Goal: Find specific page/section: Find specific page/section

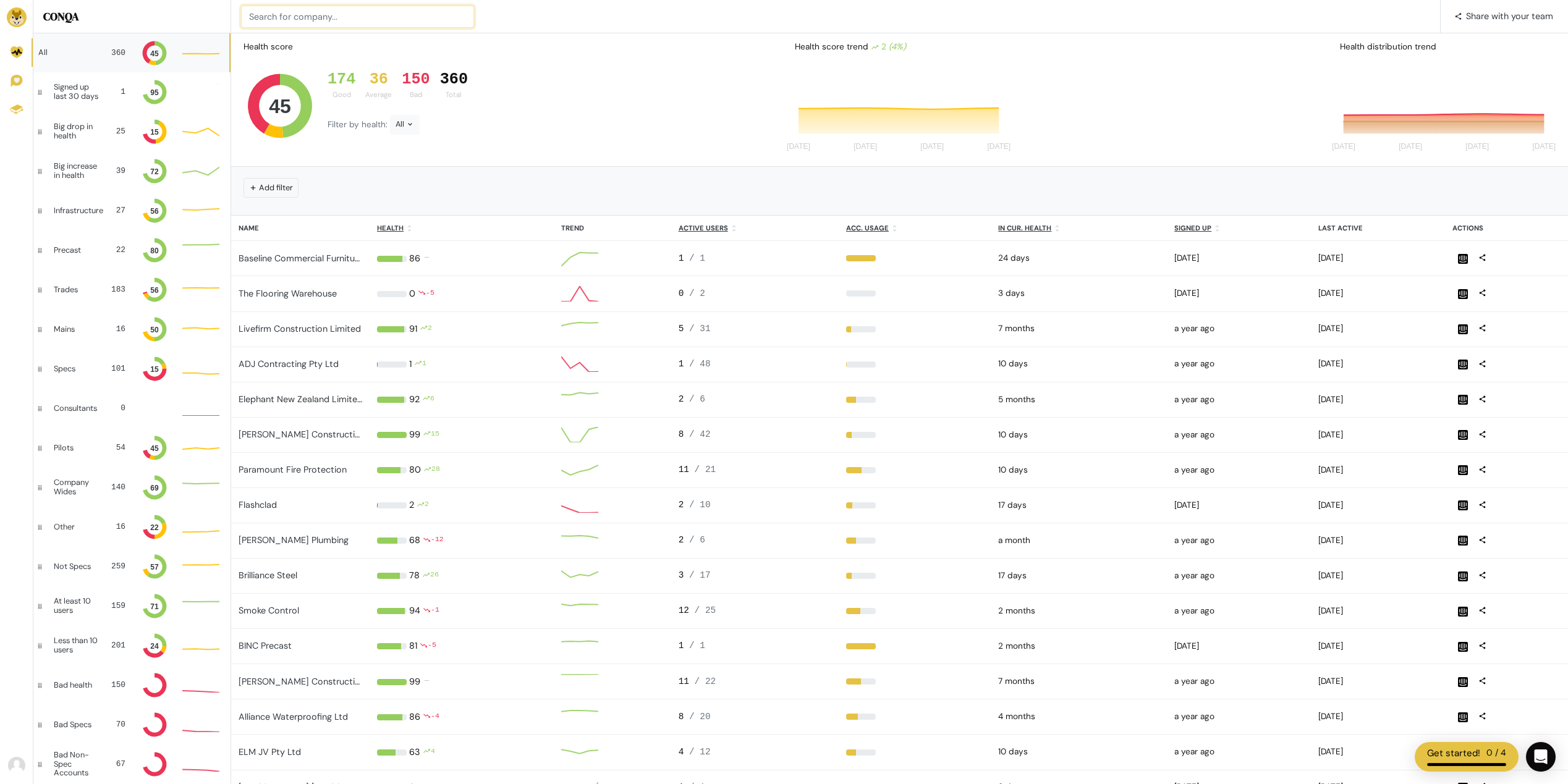
click at [357, 21] on input at bounding box center [357, 17] width 233 height 22
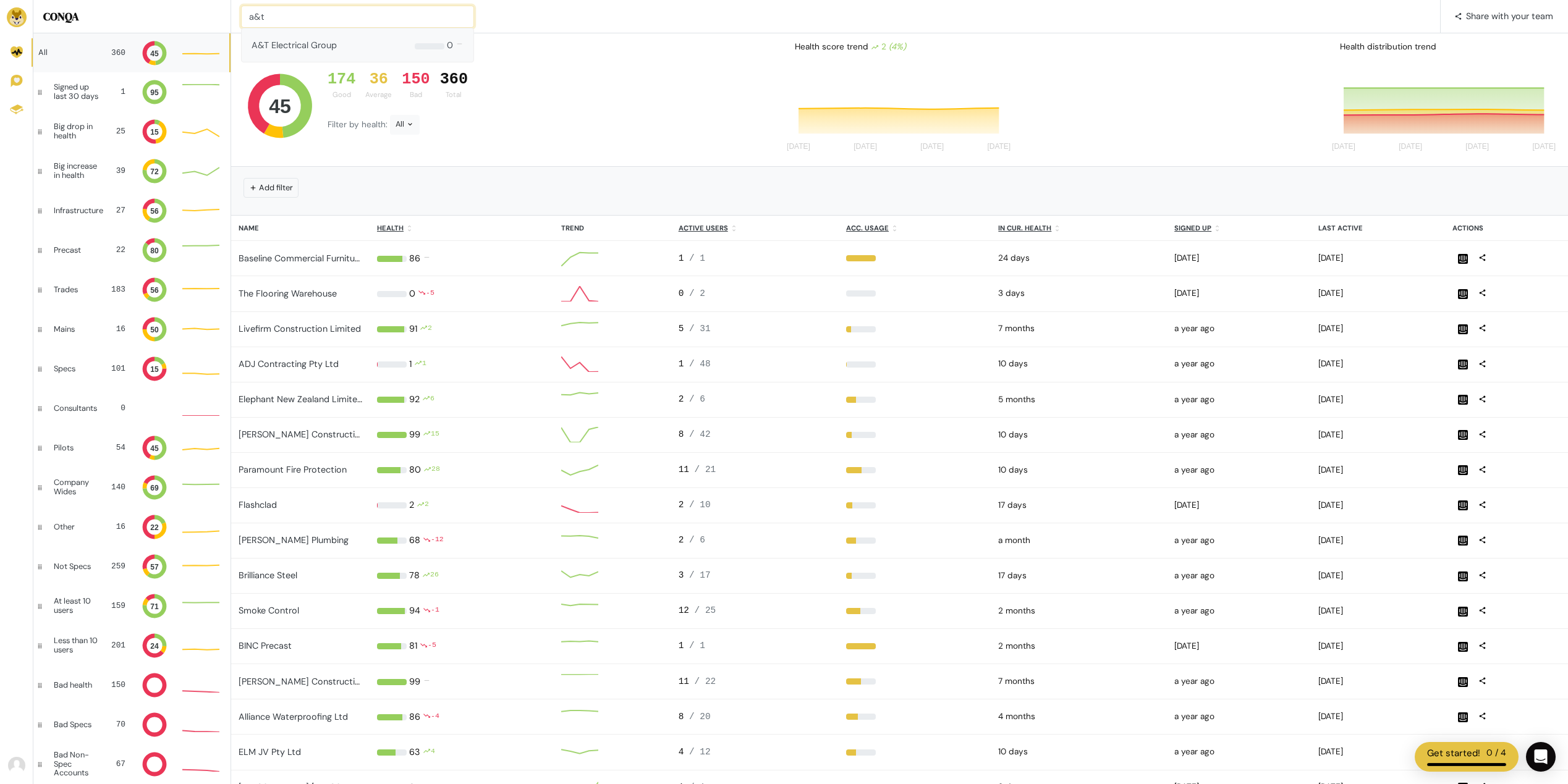
type input "a&t"
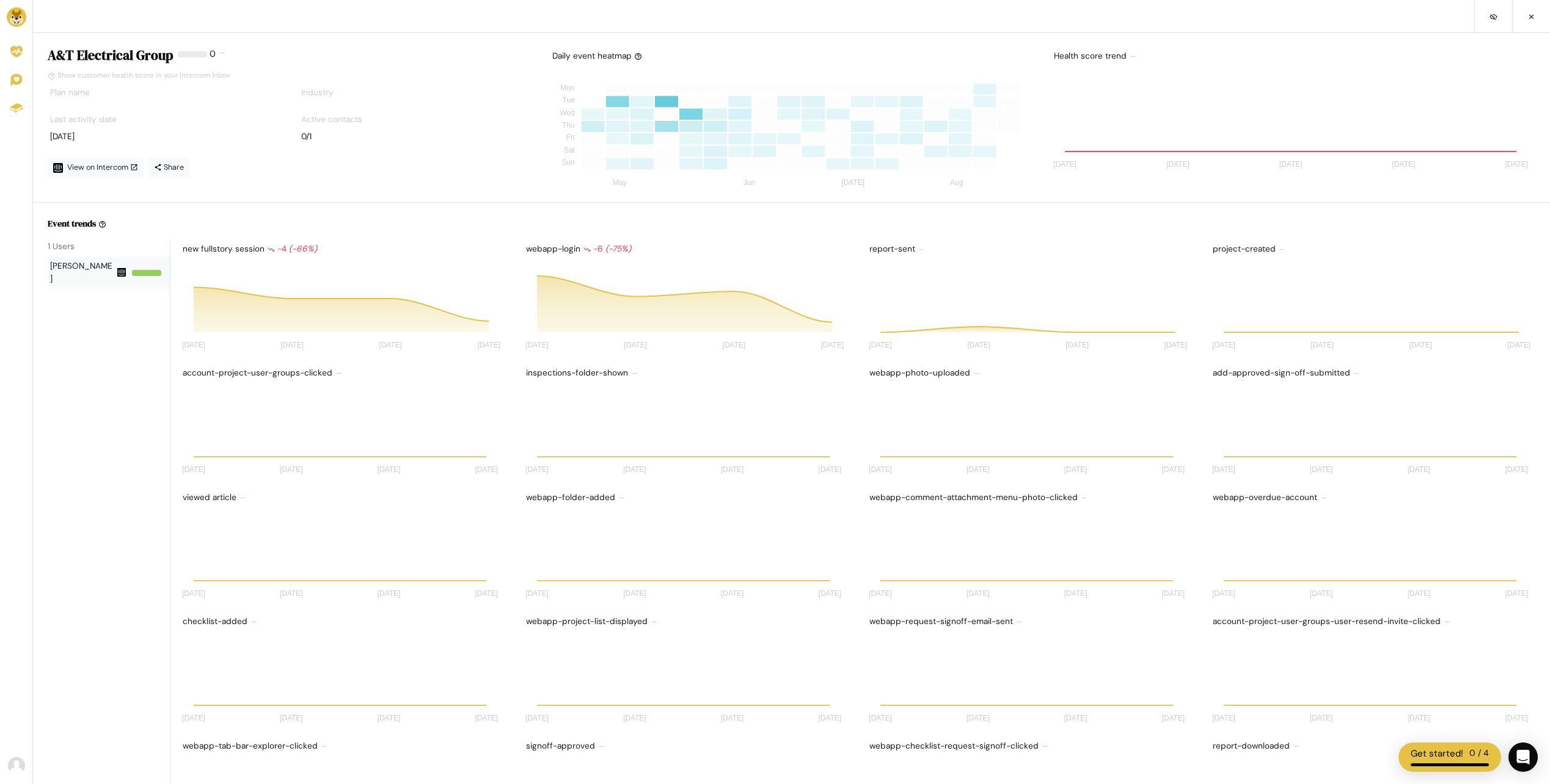
click at [142, 275] on div "100 %" at bounding box center [147, 272] width 29 height 6
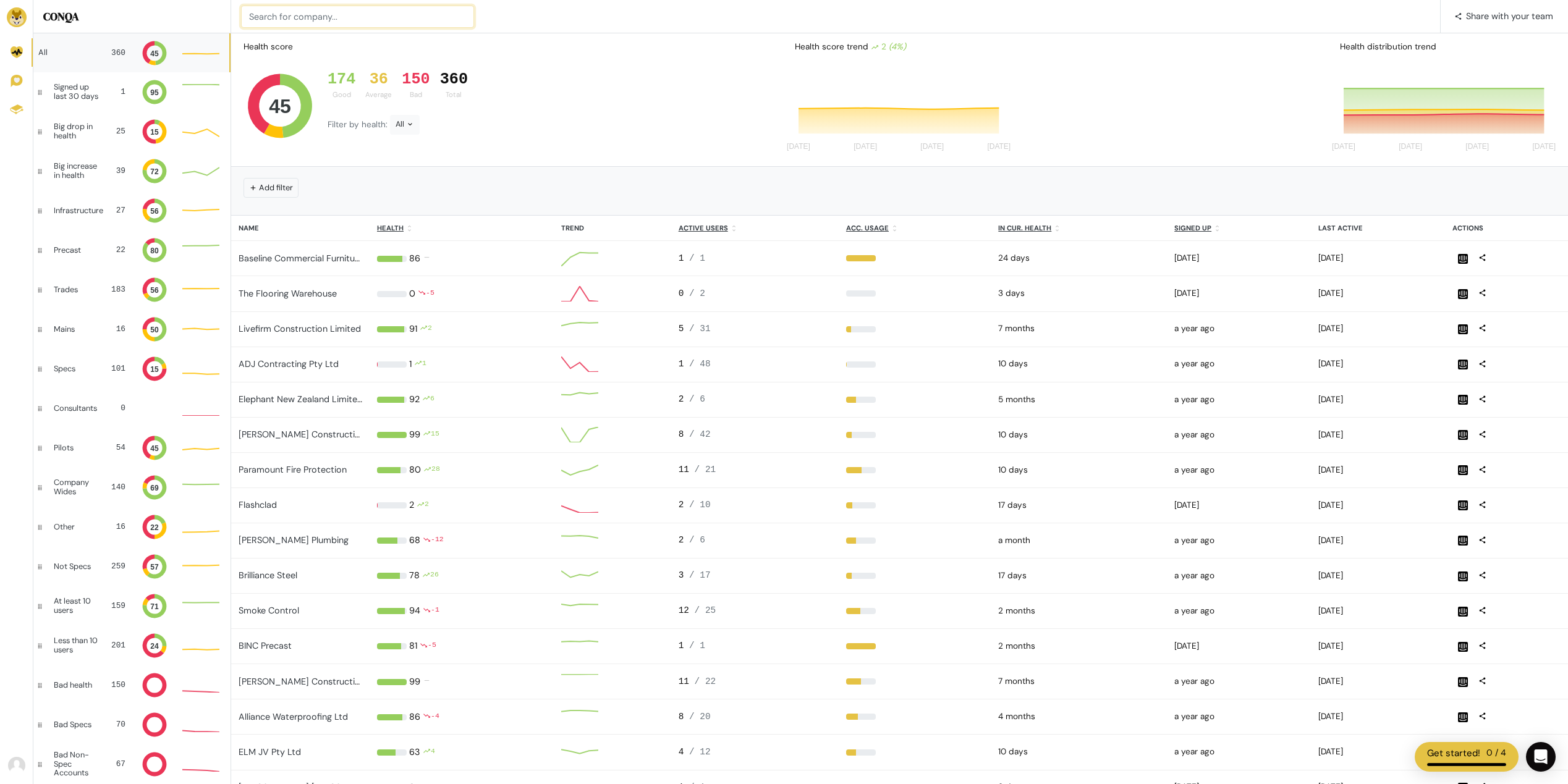
click at [344, 18] on input at bounding box center [357, 17] width 233 height 22
type input "a&"
